Goal: Task Accomplishment & Management: Manage account settings

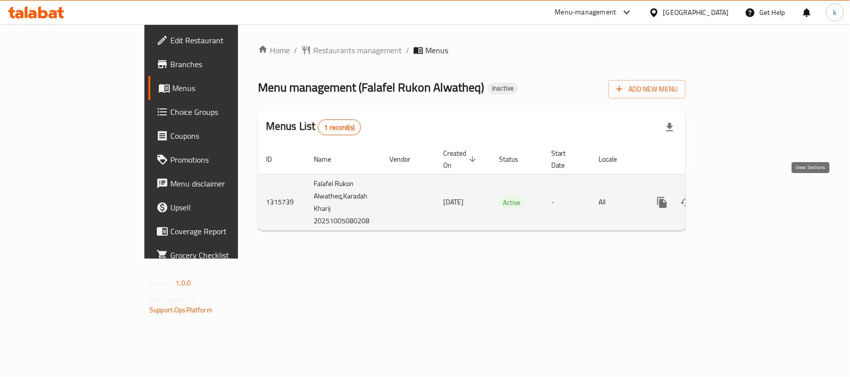
click at [740, 198] on icon "enhanced table" at bounding box center [734, 203] width 12 height 12
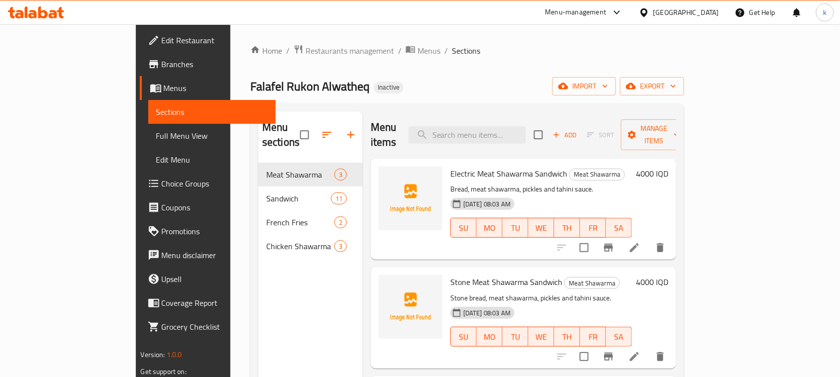
click at [140, 79] on link "Menus" at bounding box center [208, 88] width 136 height 24
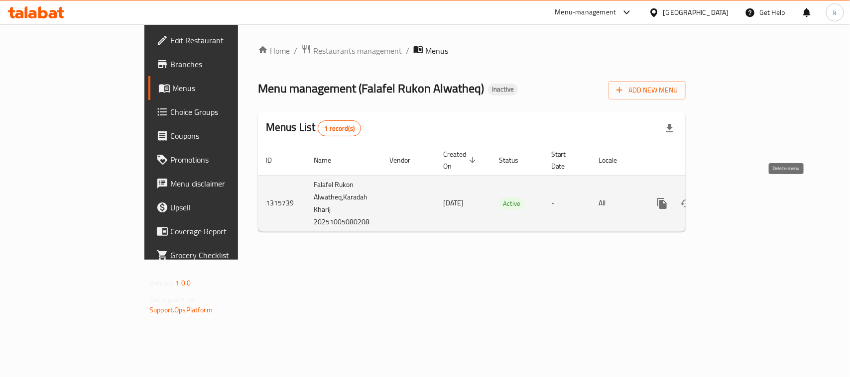
click at [716, 198] on icon "enhanced table" at bounding box center [710, 204] width 12 height 12
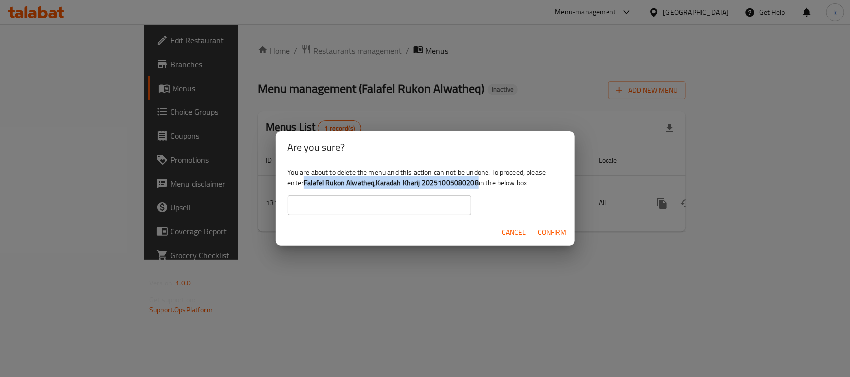
drag, startPoint x: 305, startPoint y: 182, endPoint x: 478, endPoint y: 183, distance: 173.7
click at [478, 183] on div "You are about to delete the menu and this action can not be undone. To proceed,…" at bounding box center [425, 191] width 299 height 56
copy b "Falafel Rukon Alwatheq,Karadah Kharij 20251005080208"
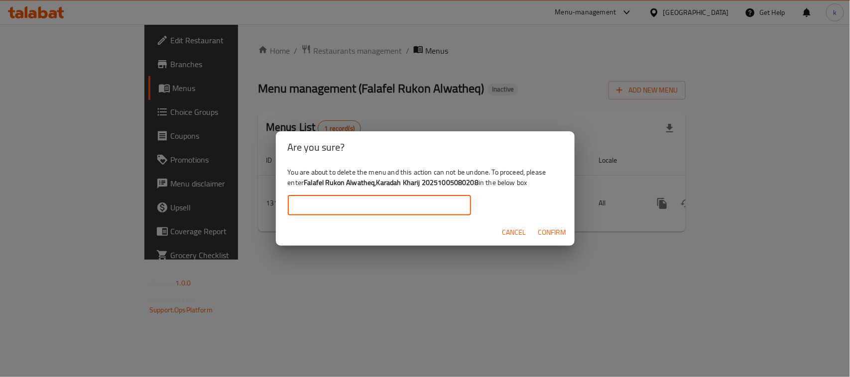
click at [309, 205] on input "text" at bounding box center [379, 206] width 183 height 20
paste input "Falafel Rukon Alwatheq,Karadah Kharij 20251005080208"
type input "Falafel Rukon Alwatheq,Karadah Kharij 20251005080208"
click at [553, 232] on span "Confirm" at bounding box center [552, 233] width 28 height 12
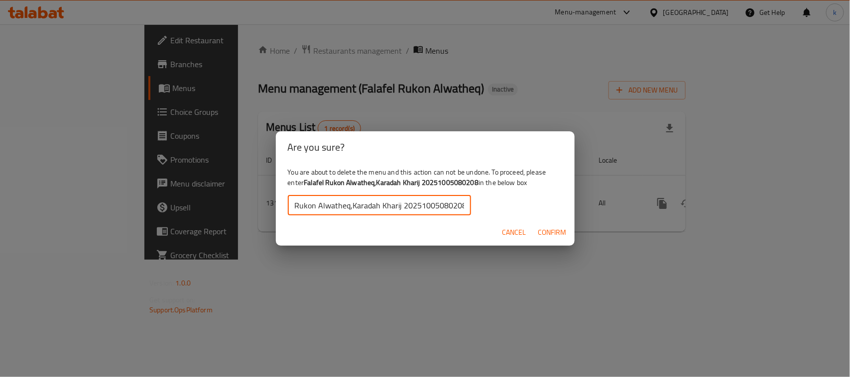
scroll to position [0, 0]
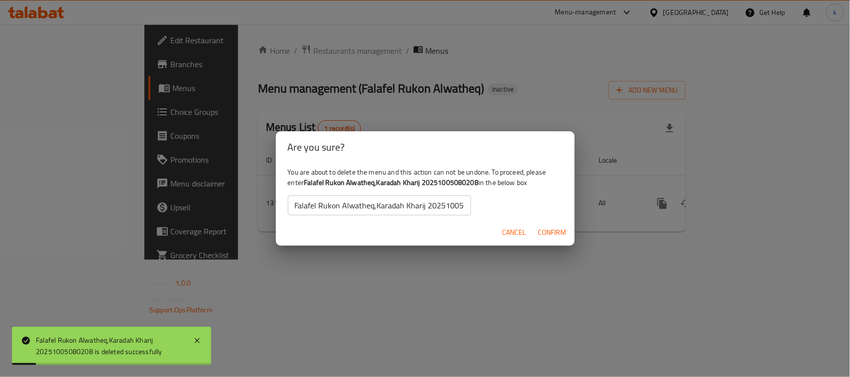
click at [267, 284] on div "Are you sure? You are about to delete the menu and this action can not be undon…" at bounding box center [425, 188] width 850 height 377
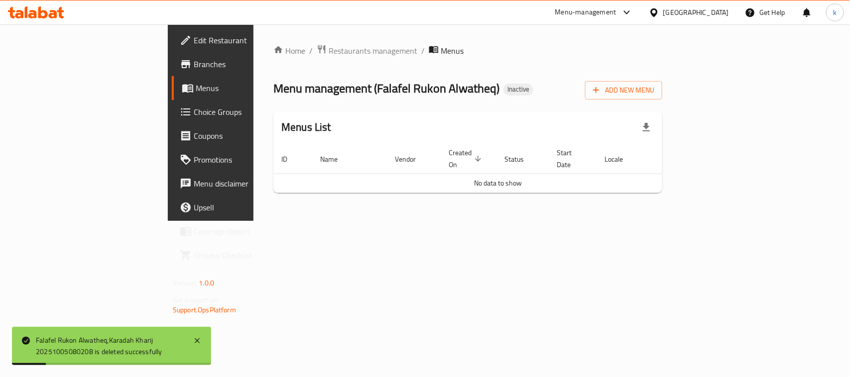
click at [172, 78] on link "Menus" at bounding box center [241, 88] width 138 height 24
